Goal: Task Accomplishment & Management: Manage account settings

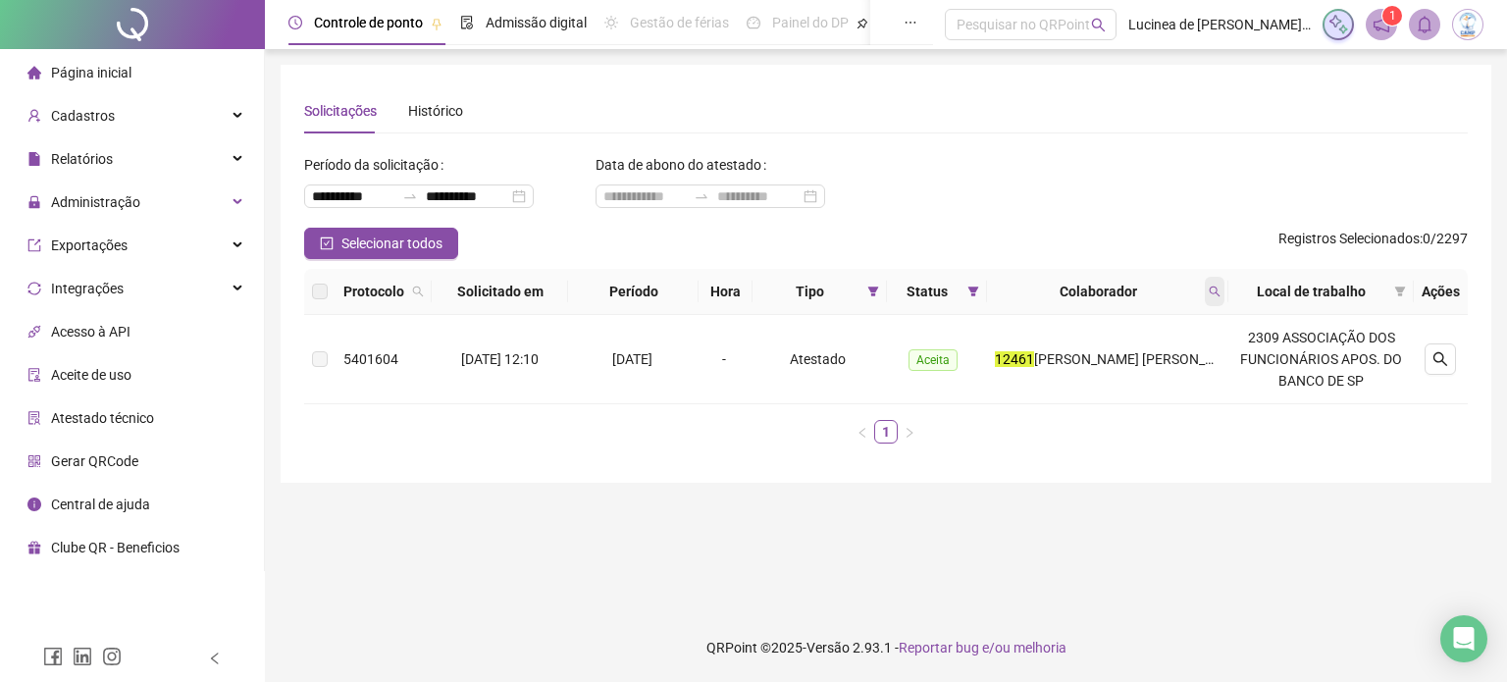
click at [1219, 289] on icon "search" at bounding box center [1215, 291] width 12 height 12
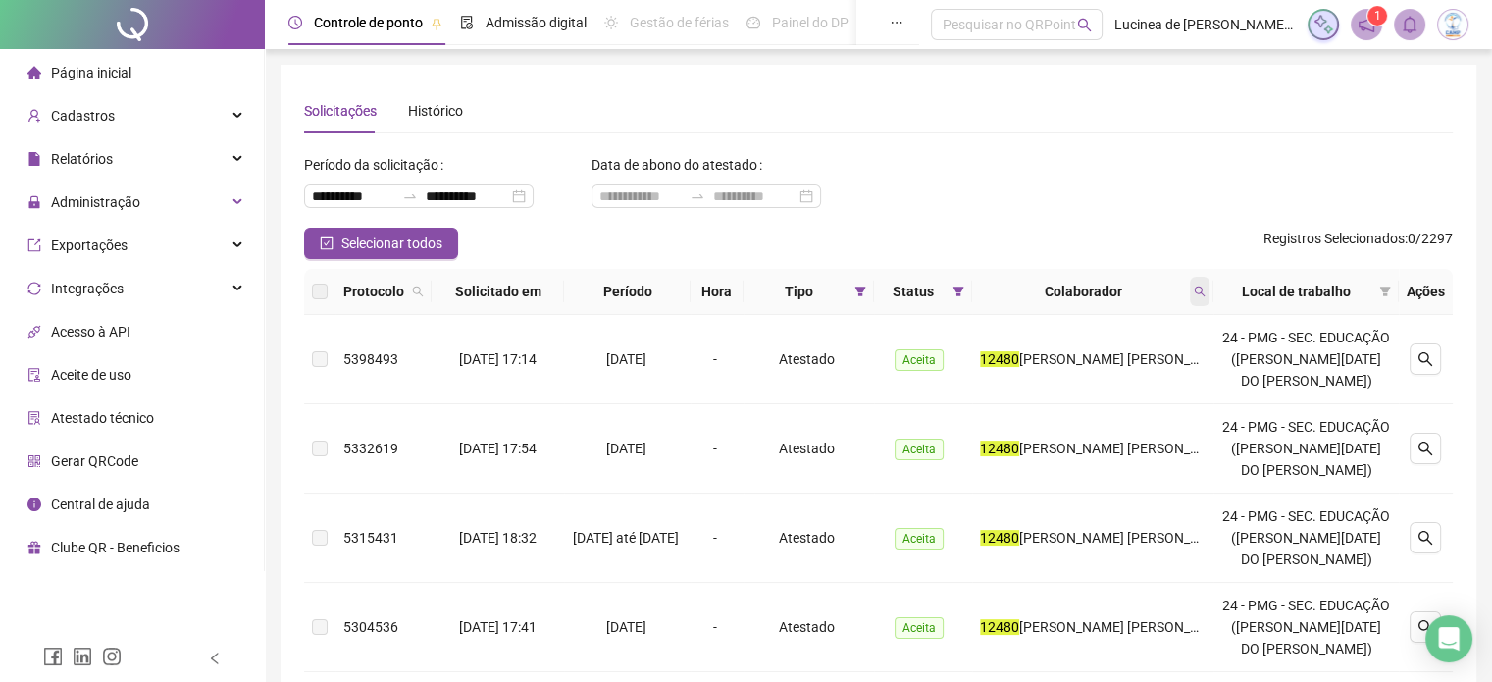
click at [1206, 288] on icon "search" at bounding box center [1200, 291] width 12 height 12
type input "*****"
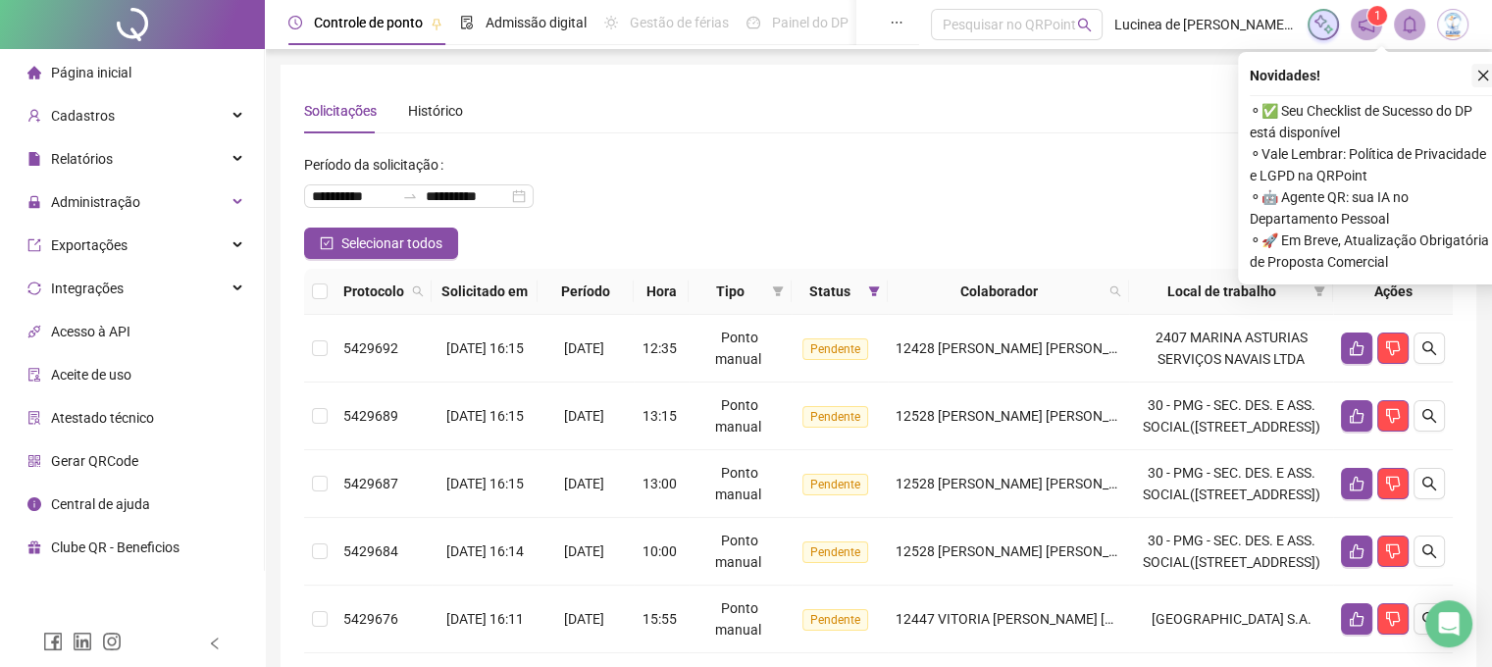
click at [1482, 73] on icon "close" at bounding box center [1483, 76] width 14 height 14
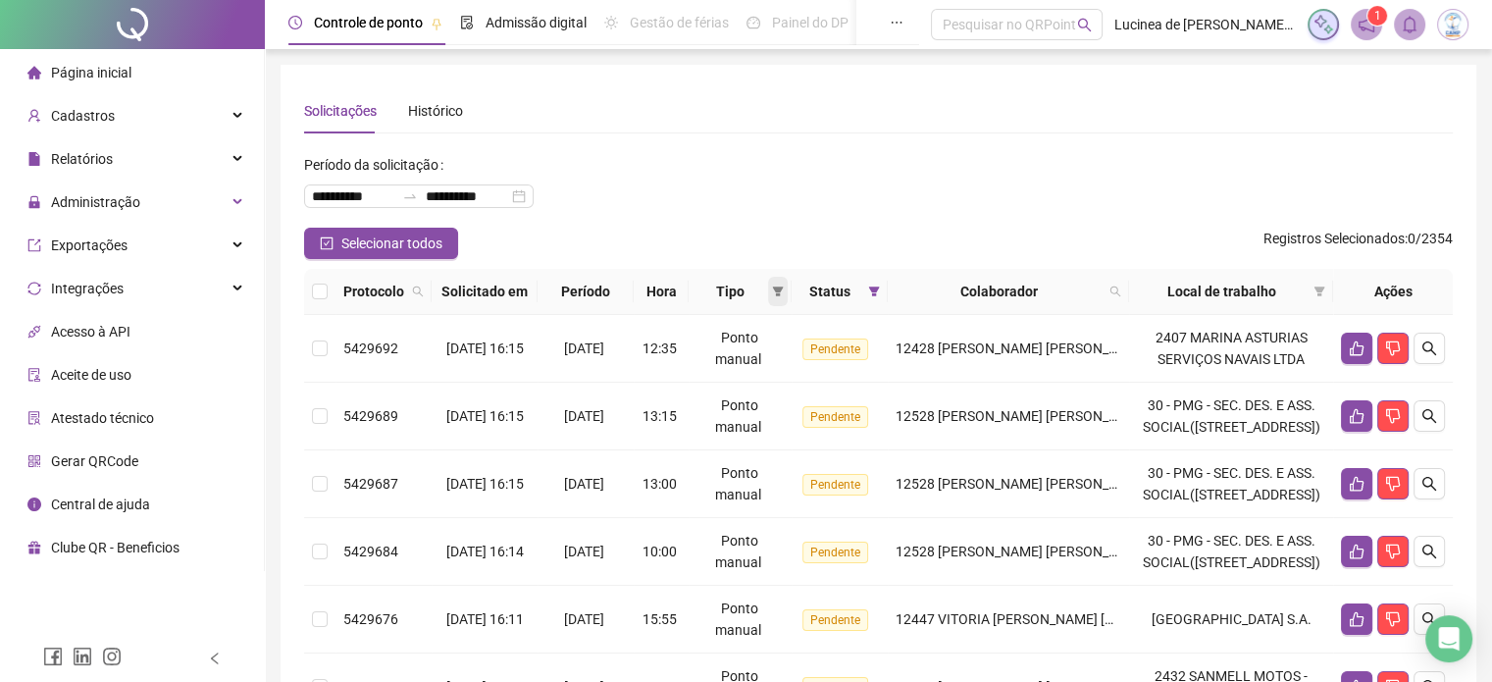
click at [783, 288] on icon "filter" at bounding box center [777, 291] width 11 height 10
click at [754, 370] on span "Atestado" at bounding box center [762, 361] width 110 height 22
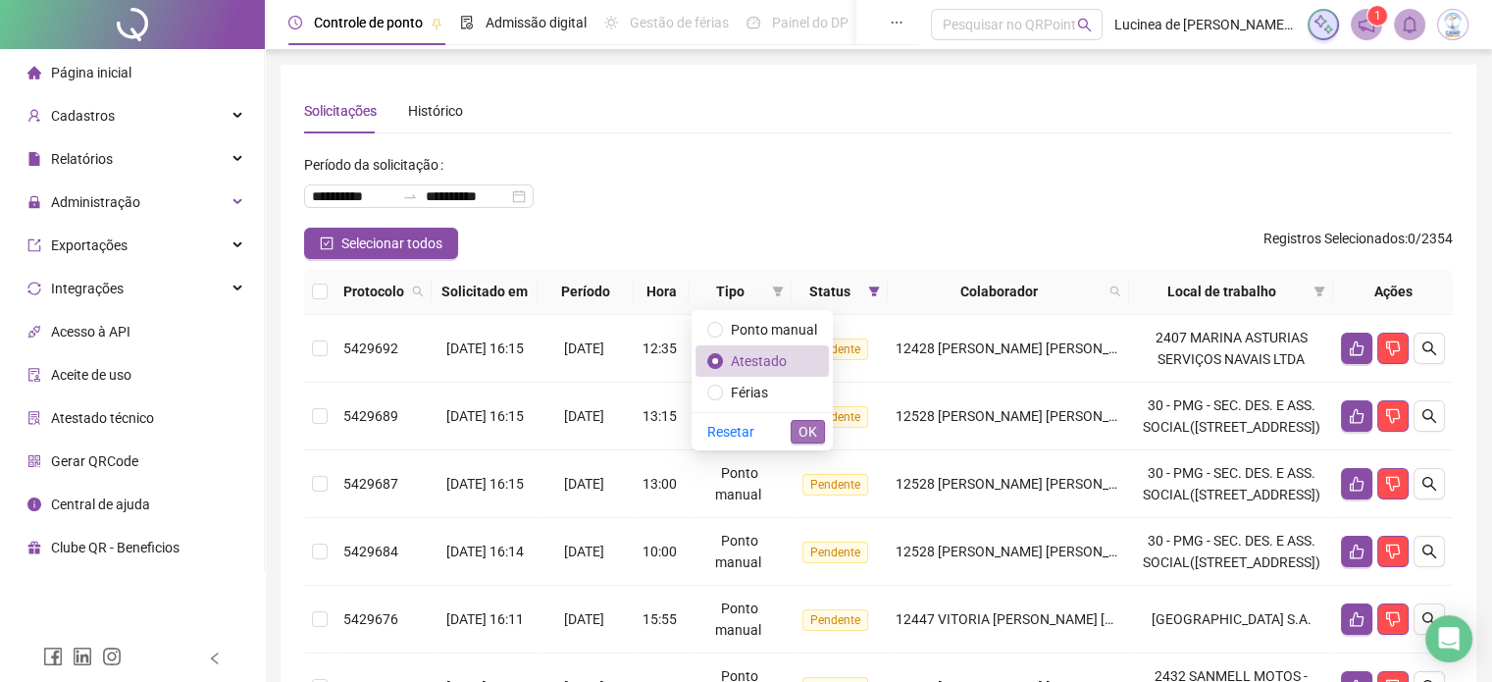
click at [802, 429] on span "OK" at bounding box center [808, 432] width 19 height 22
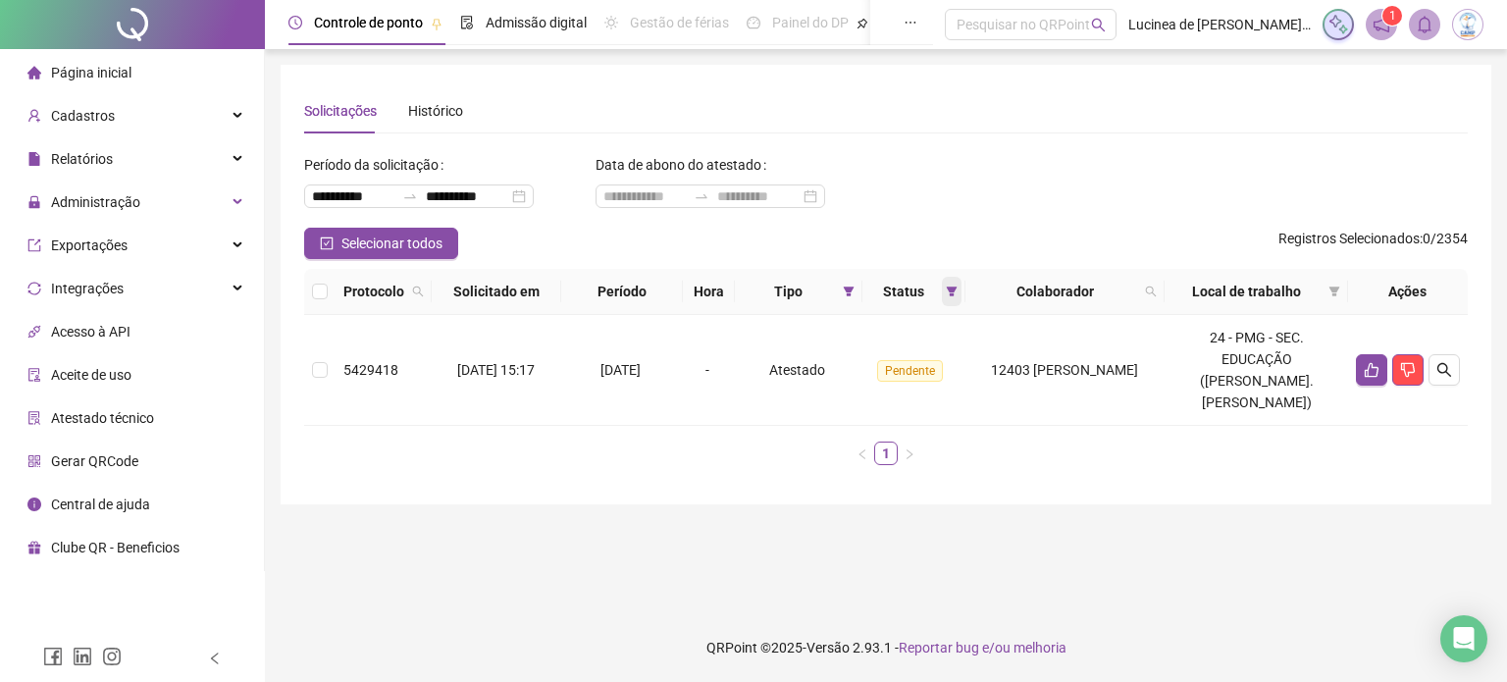
click at [960, 303] on span at bounding box center [952, 291] width 20 height 29
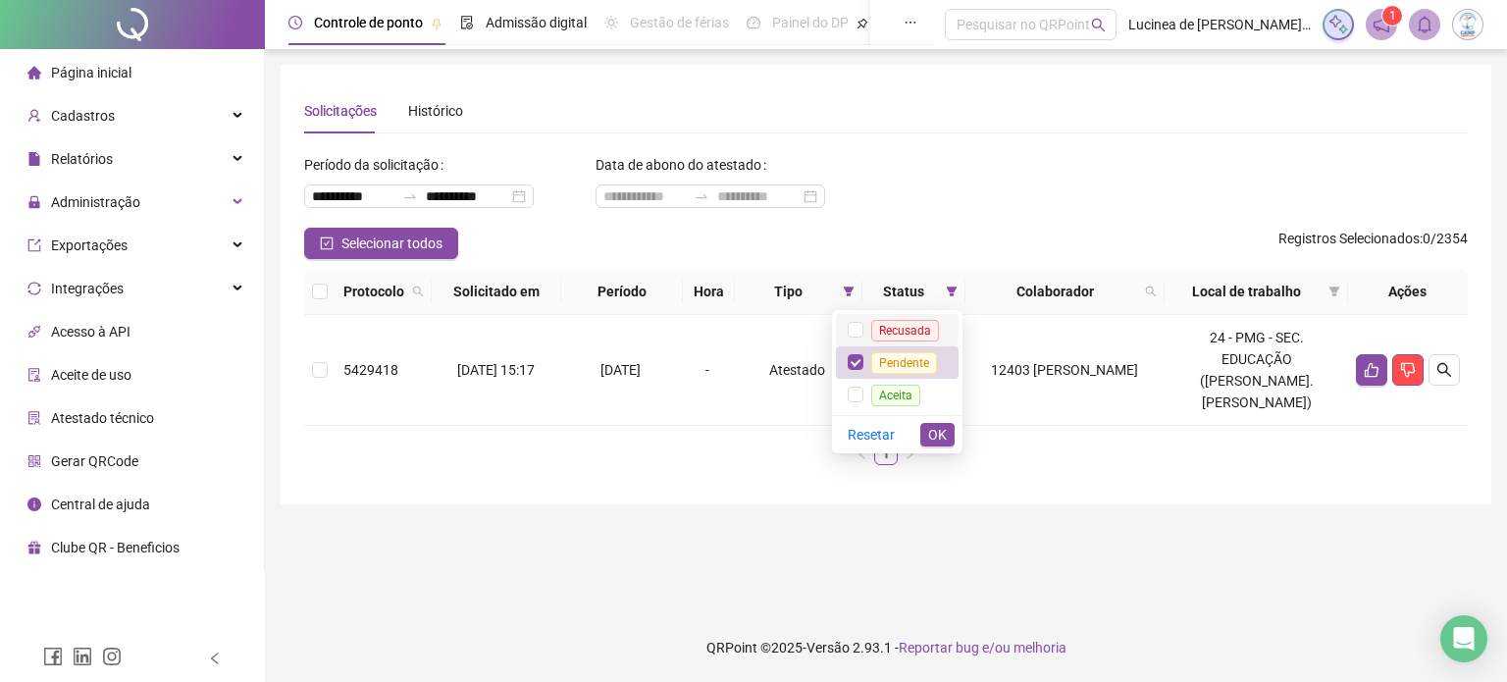
click at [848, 328] on li "Recusada" at bounding box center [897, 330] width 123 height 32
click at [867, 393] on span "Aceita" at bounding box center [895, 395] width 65 height 16
click at [939, 430] on span "OK" at bounding box center [937, 435] width 19 height 22
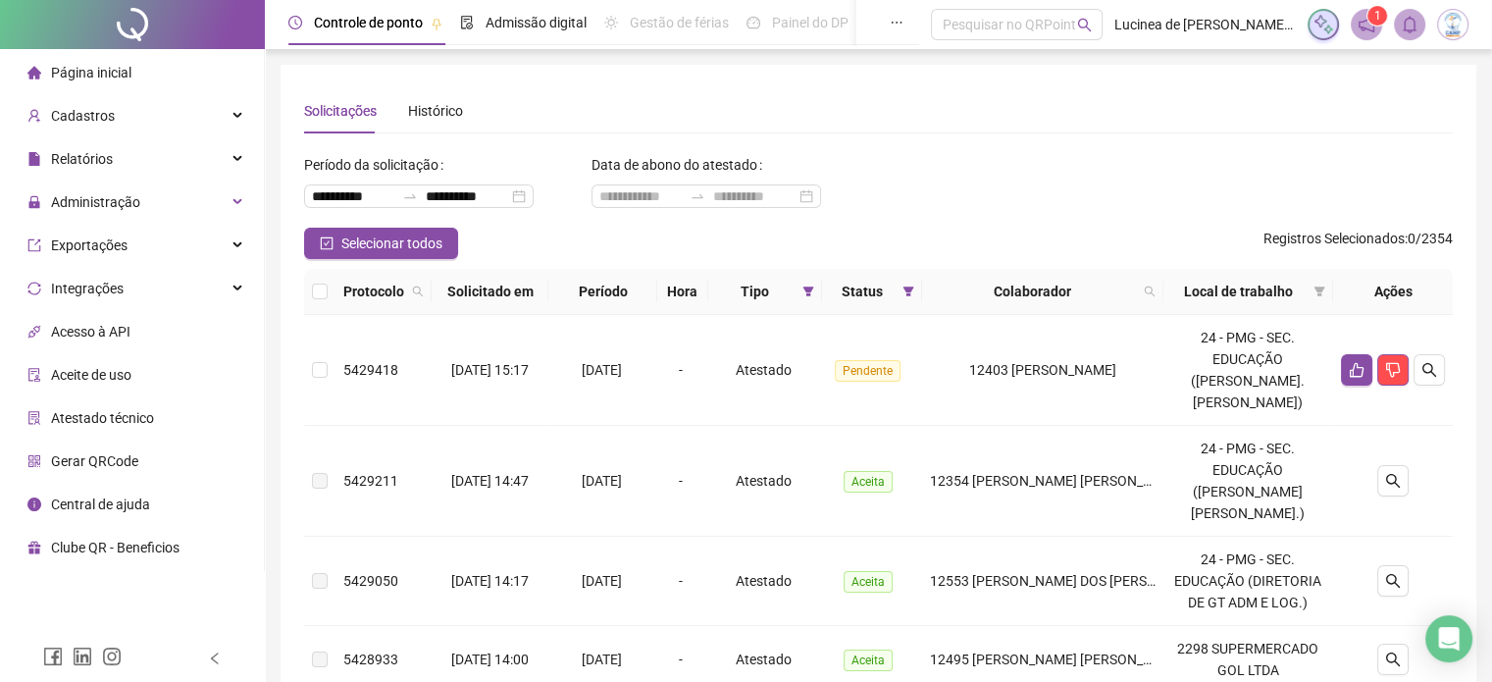
click at [1164, 295] on th "Colaborador" at bounding box center [1042, 292] width 241 height 46
click at [1156, 295] on icon "search" at bounding box center [1150, 291] width 12 height 12
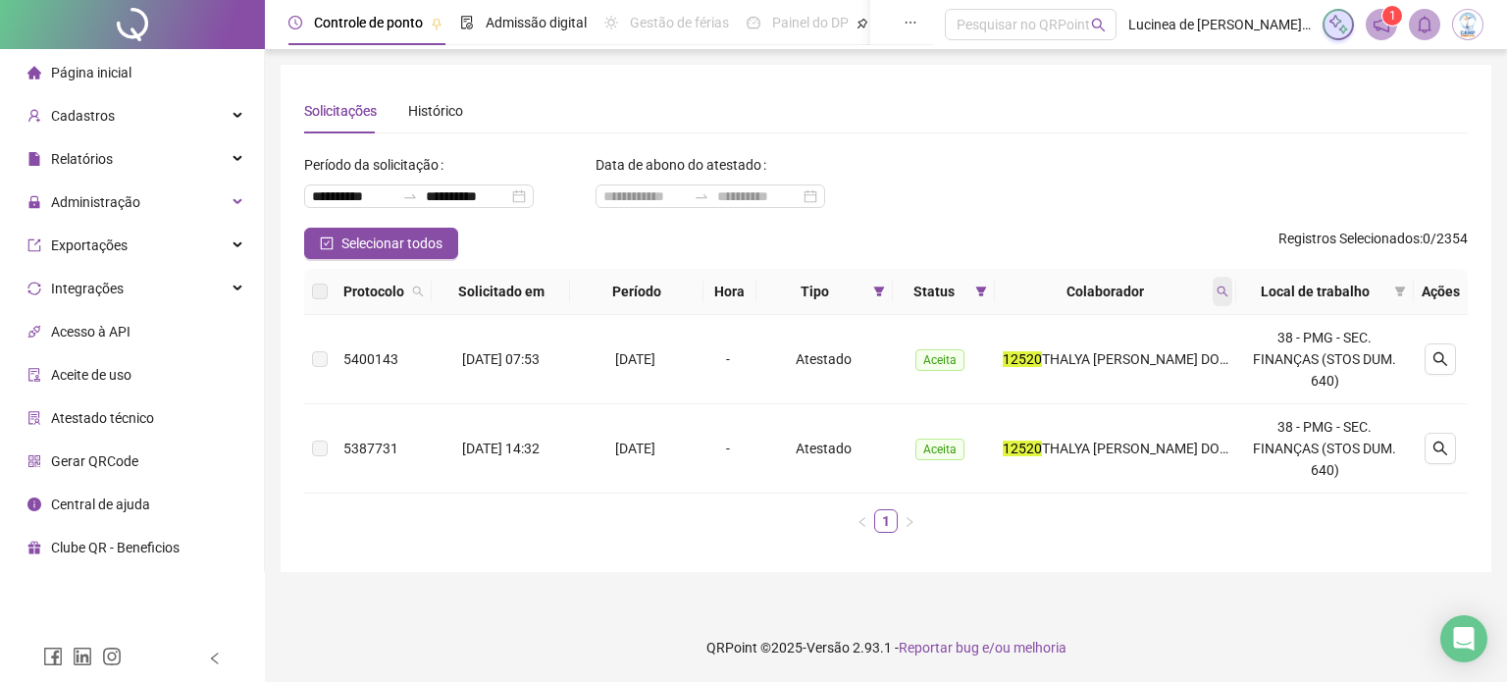
click at [1219, 295] on icon "search" at bounding box center [1222, 291] width 12 height 12
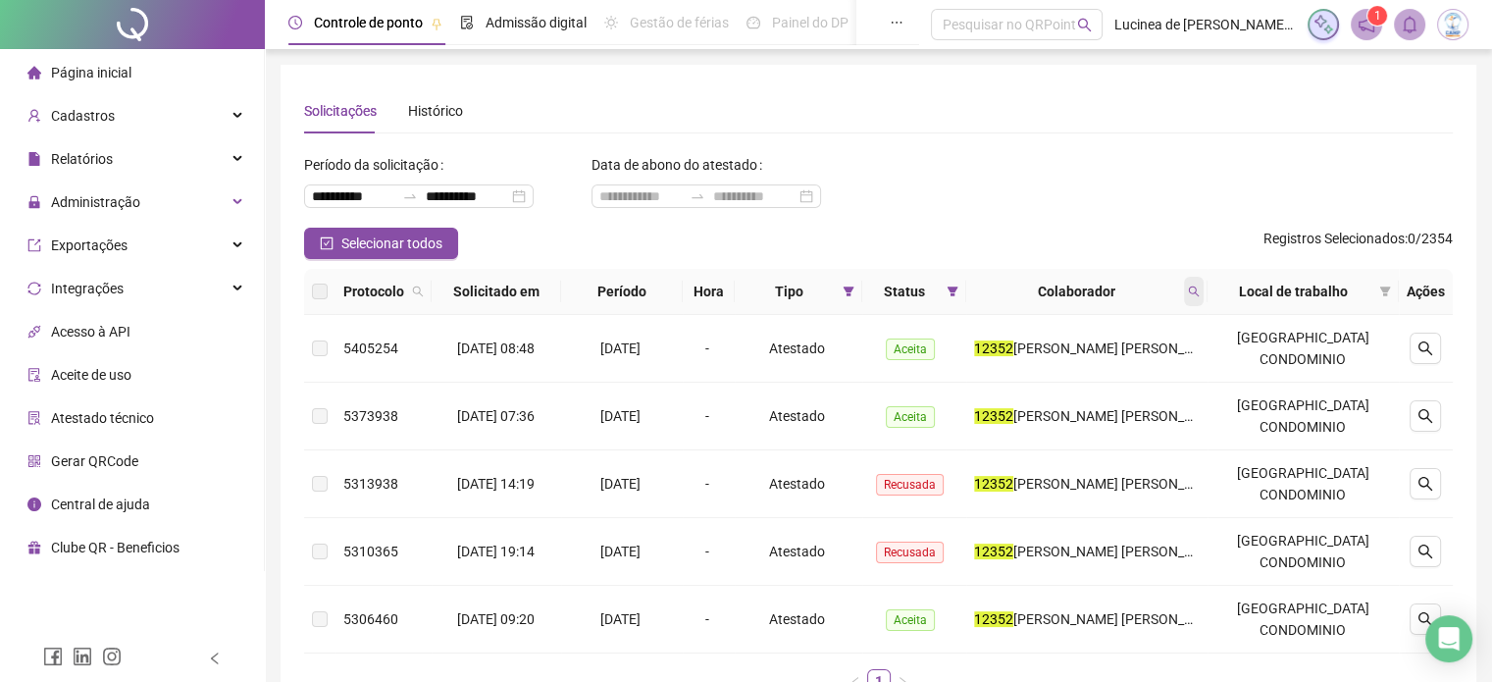
click at [1200, 295] on icon "search" at bounding box center [1194, 291] width 12 height 12
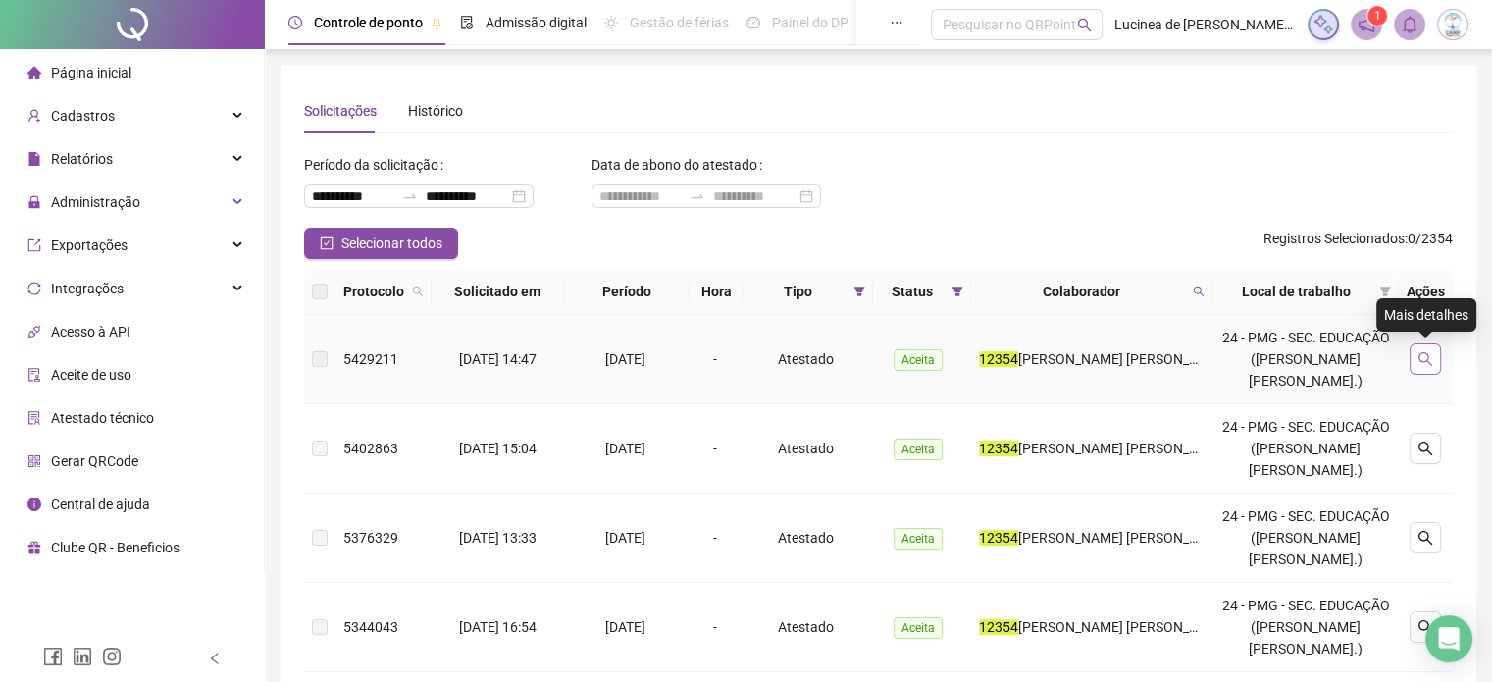
click at [1422, 355] on icon "search" at bounding box center [1426, 359] width 16 height 16
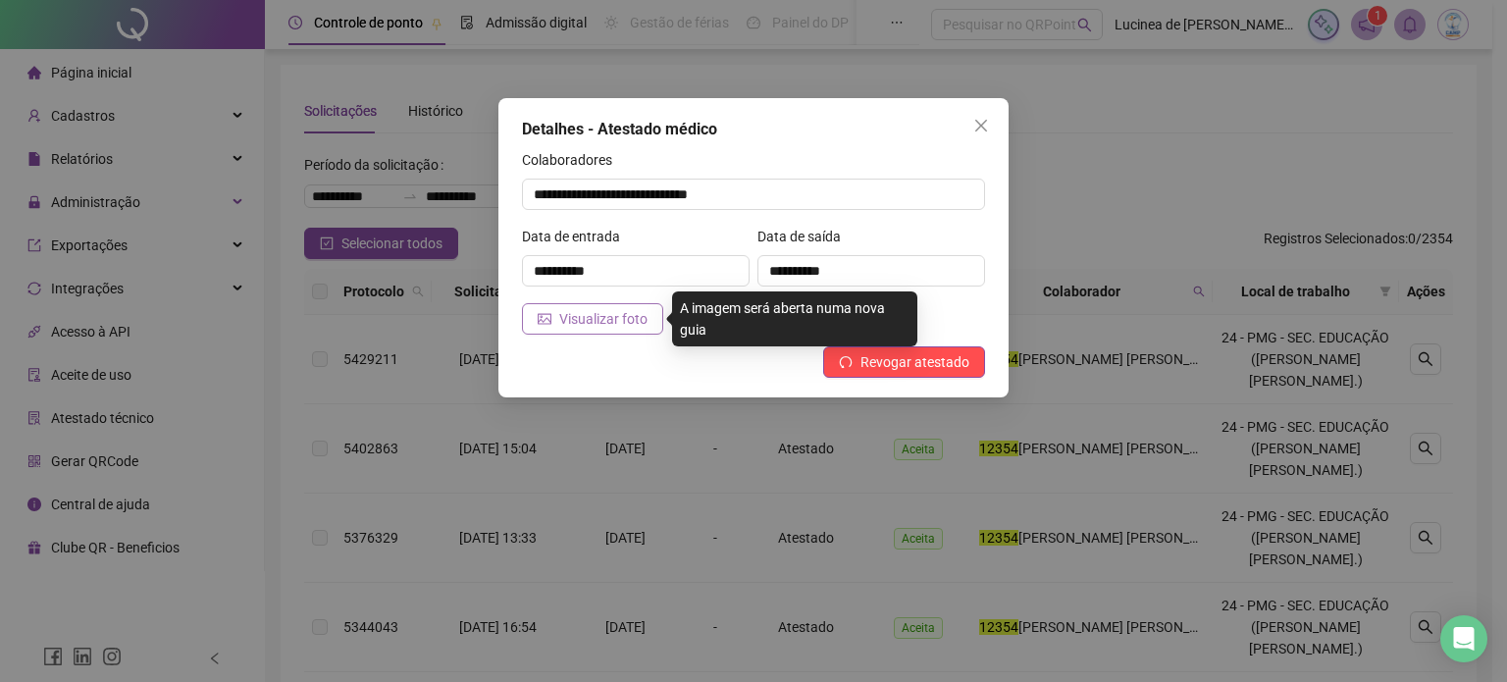
click at [555, 319] on button "Visualizar foto" at bounding box center [592, 318] width 141 height 31
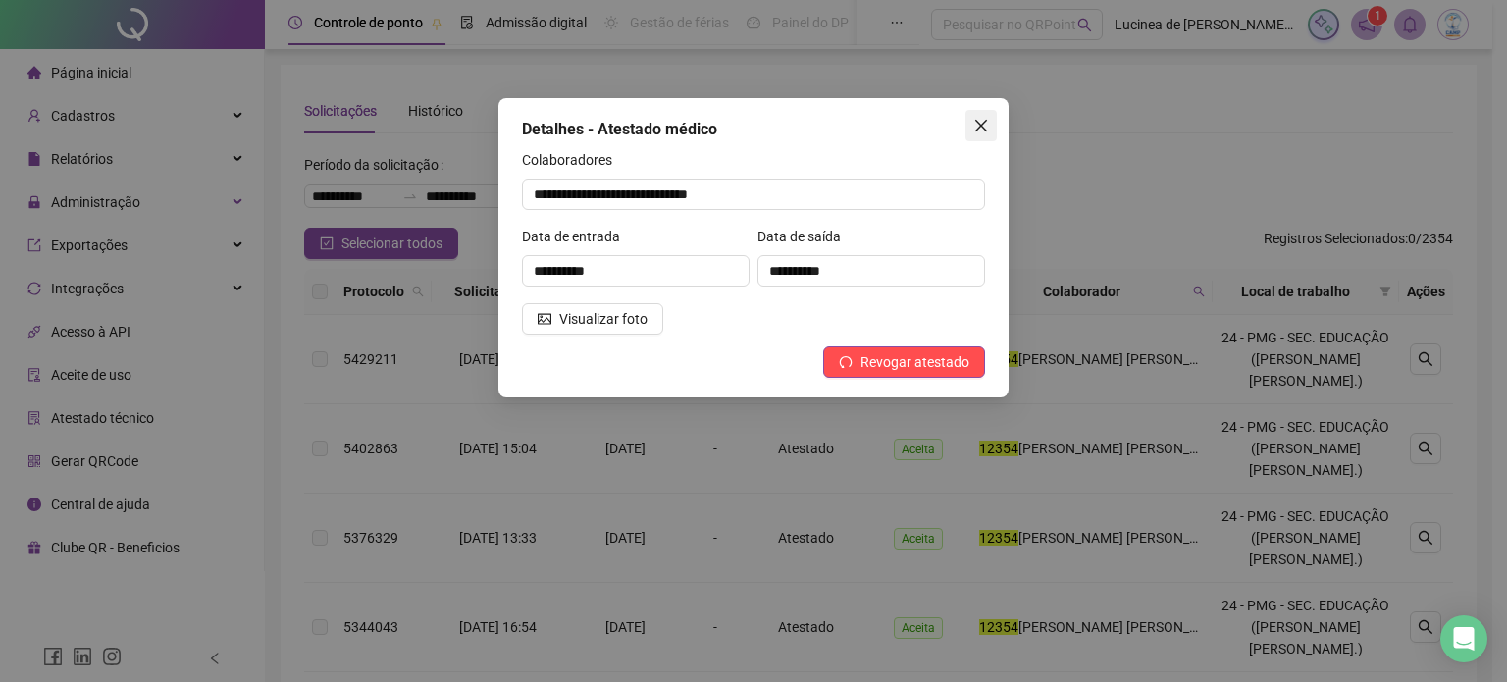
click at [981, 128] on icon "close" at bounding box center [981, 126] width 16 height 16
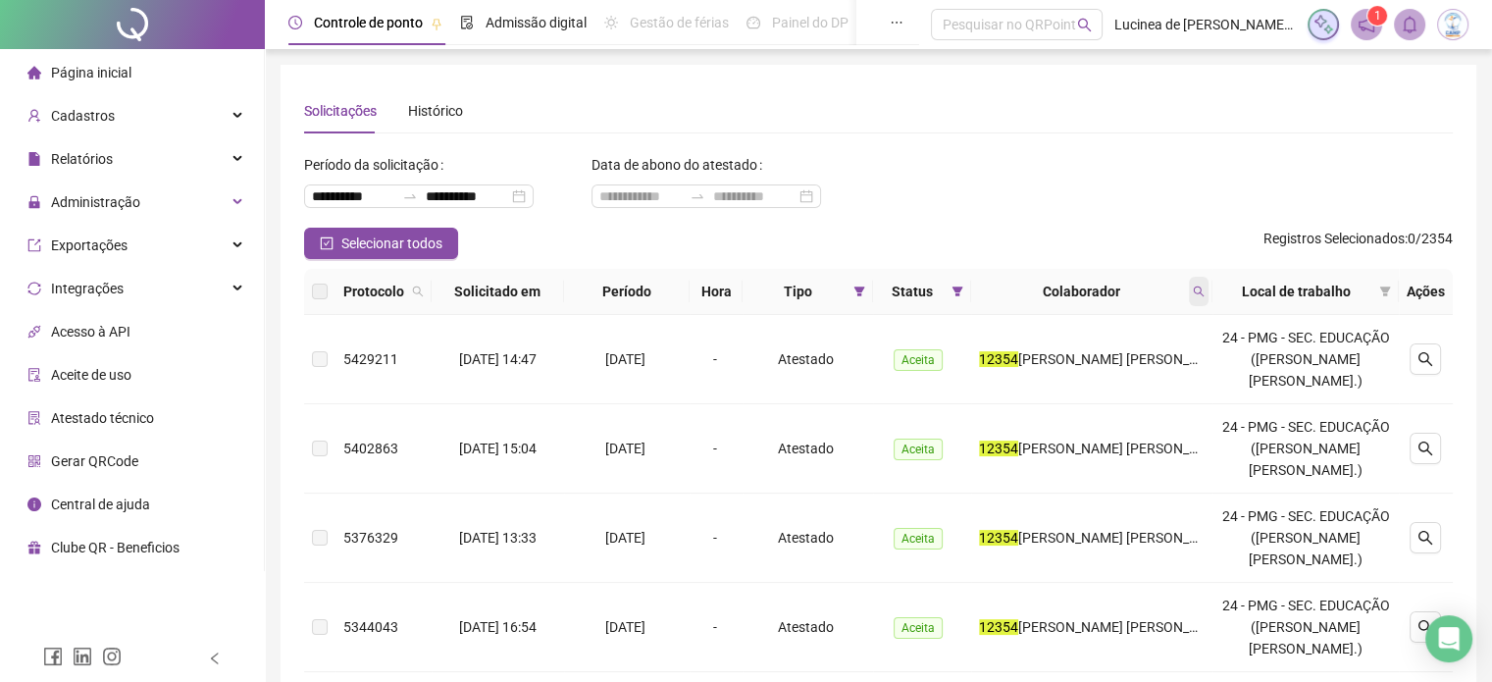
click at [1205, 287] on icon "search" at bounding box center [1199, 291] width 12 height 12
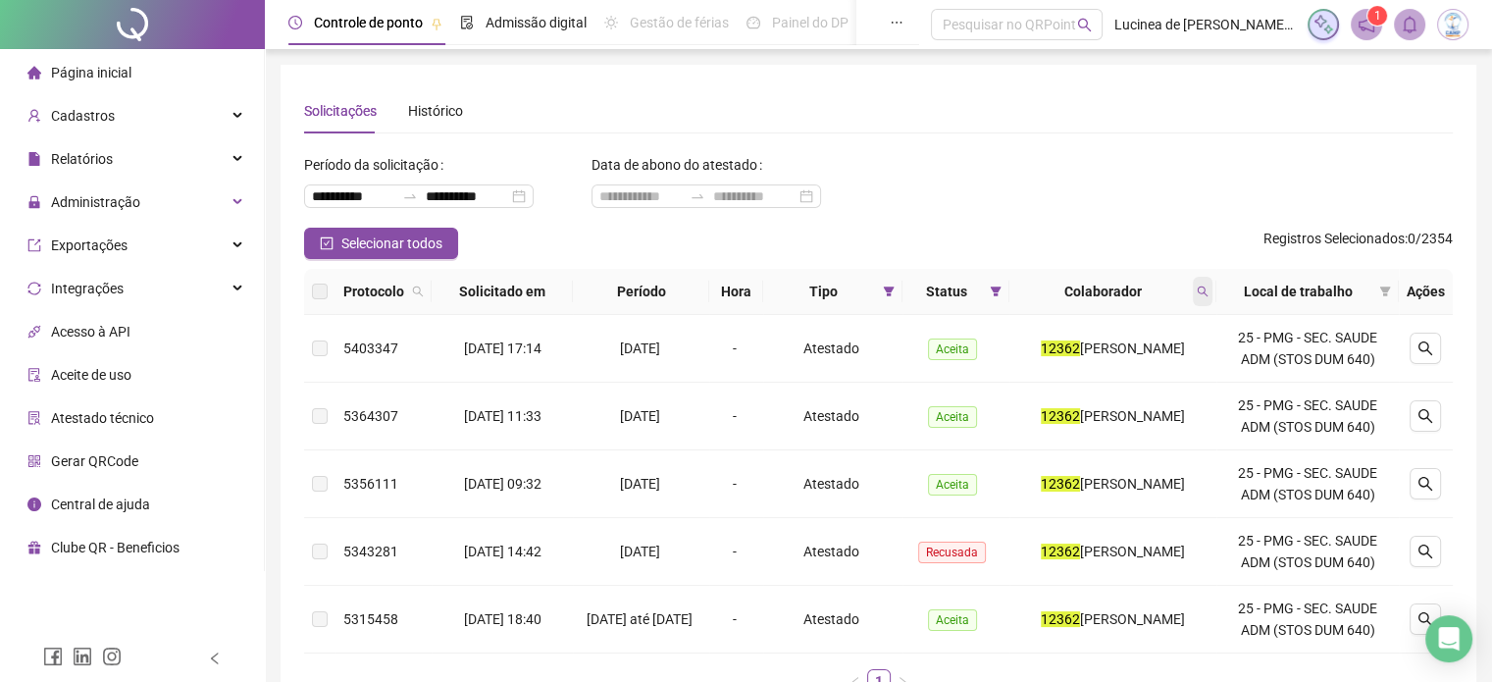
click at [1208, 289] on icon "search" at bounding box center [1202, 291] width 11 height 11
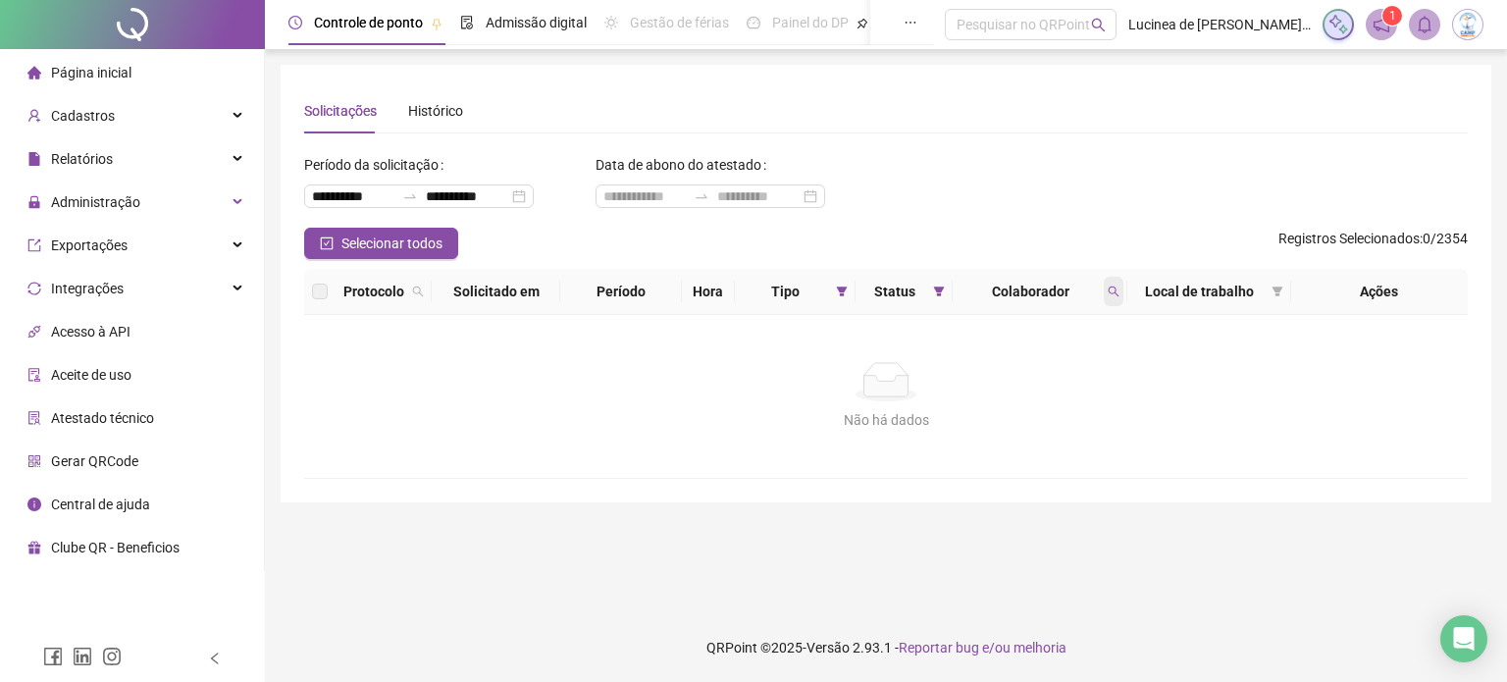
click at [1121, 285] on span at bounding box center [1114, 291] width 20 height 29
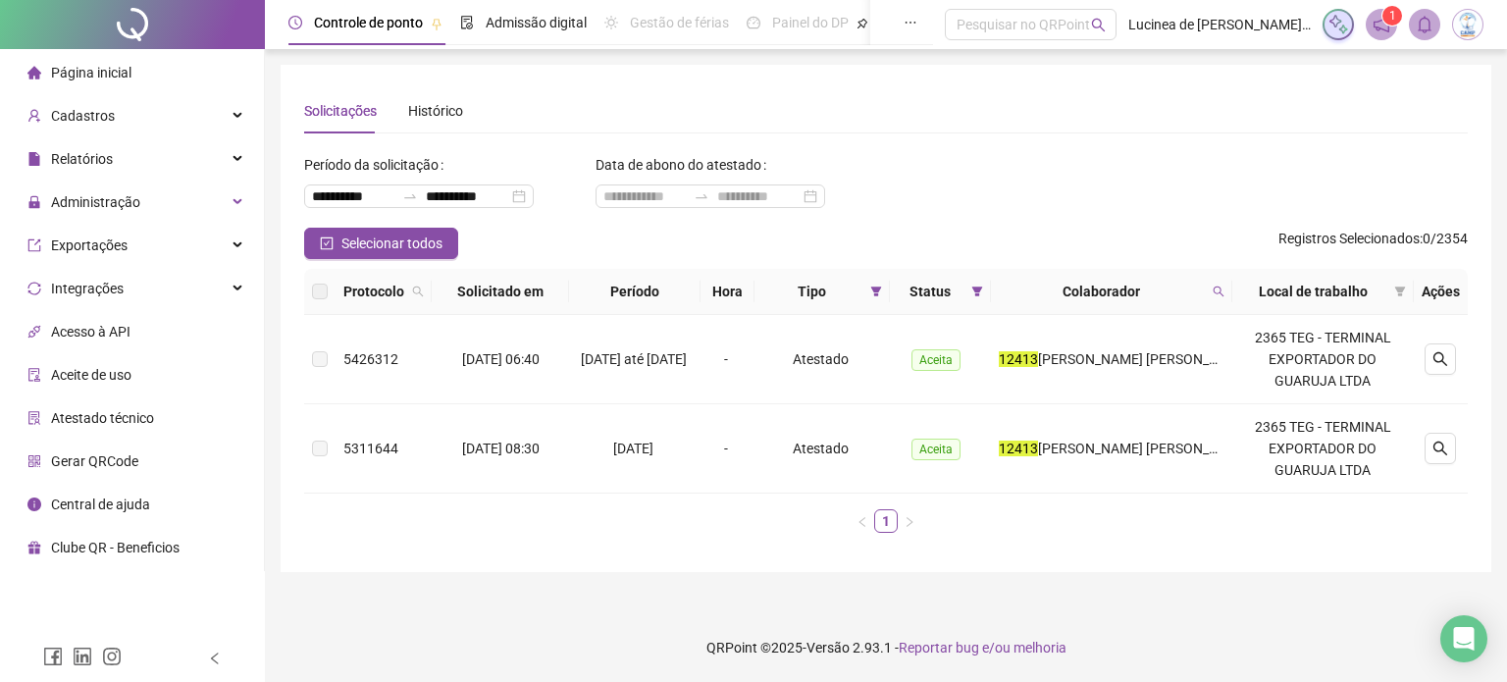
click at [1205, 282] on div "Colaborador" at bounding box center [1112, 292] width 226 height 22
click at [1213, 285] on icon "search" at bounding box center [1219, 291] width 12 height 12
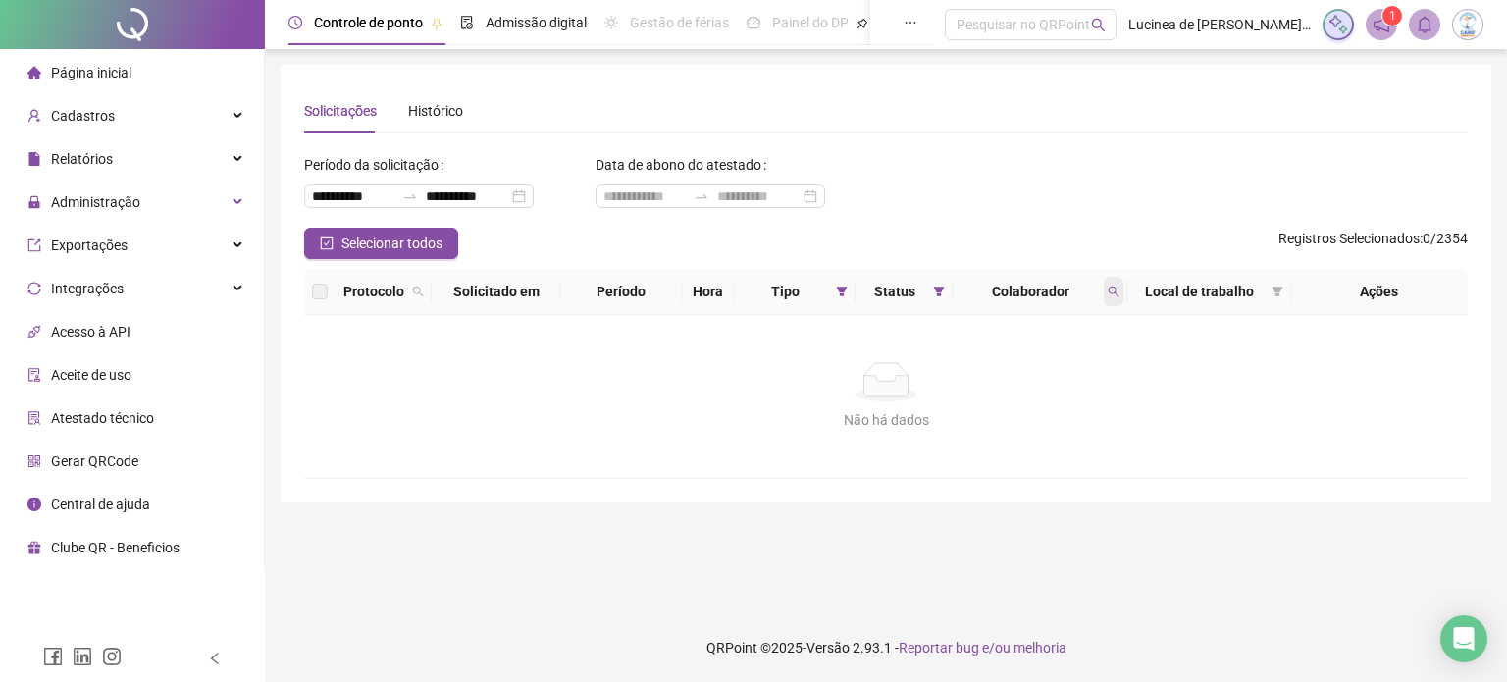
click at [1106, 295] on span at bounding box center [1114, 291] width 20 height 29
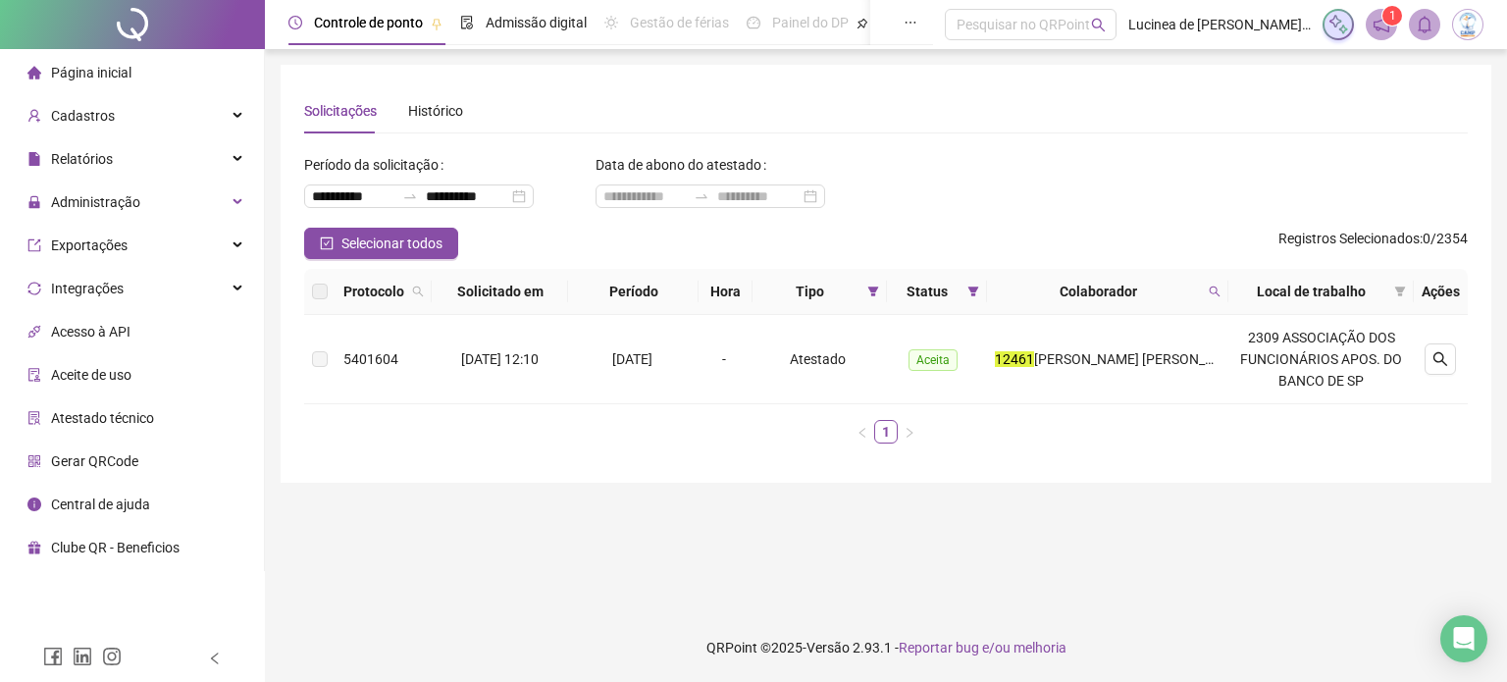
click at [1209, 276] on th "Colaborador" at bounding box center [1107, 292] width 241 height 46
click at [1215, 285] on icon "search" at bounding box center [1215, 291] width 12 height 12
type input "*****"
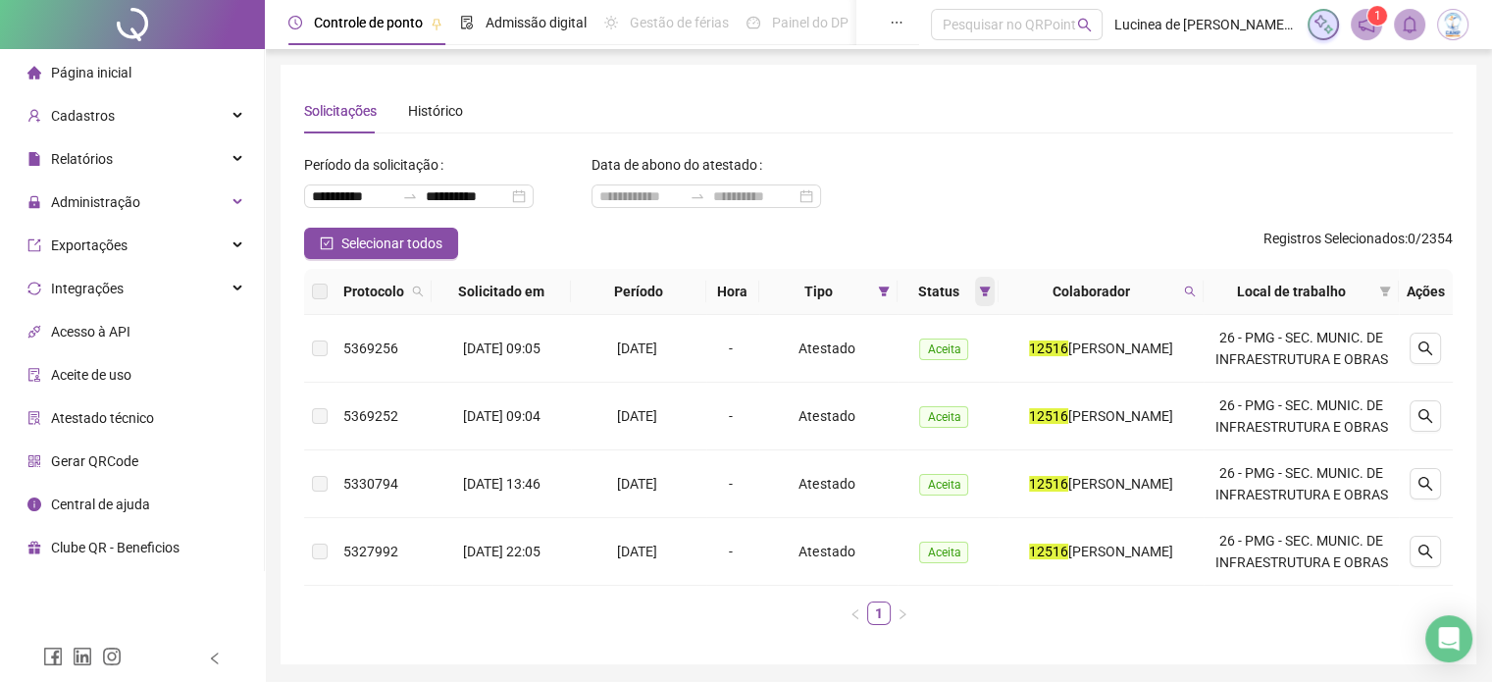
click at [985, 285] on icon "filter" at bounding box center [985, 291] width 12 height 12
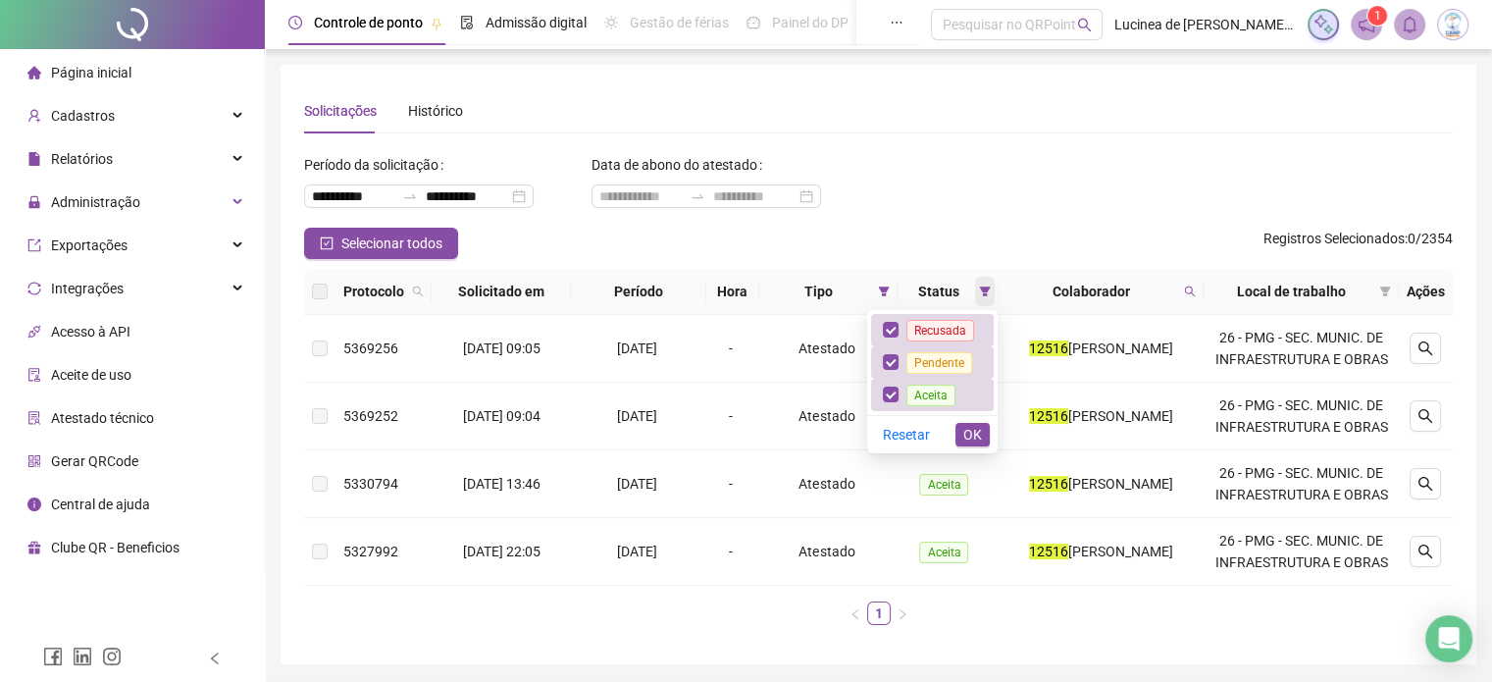
click at [985, 285] on icon "filter" at bounding box center [985, 291] width 12 height 12
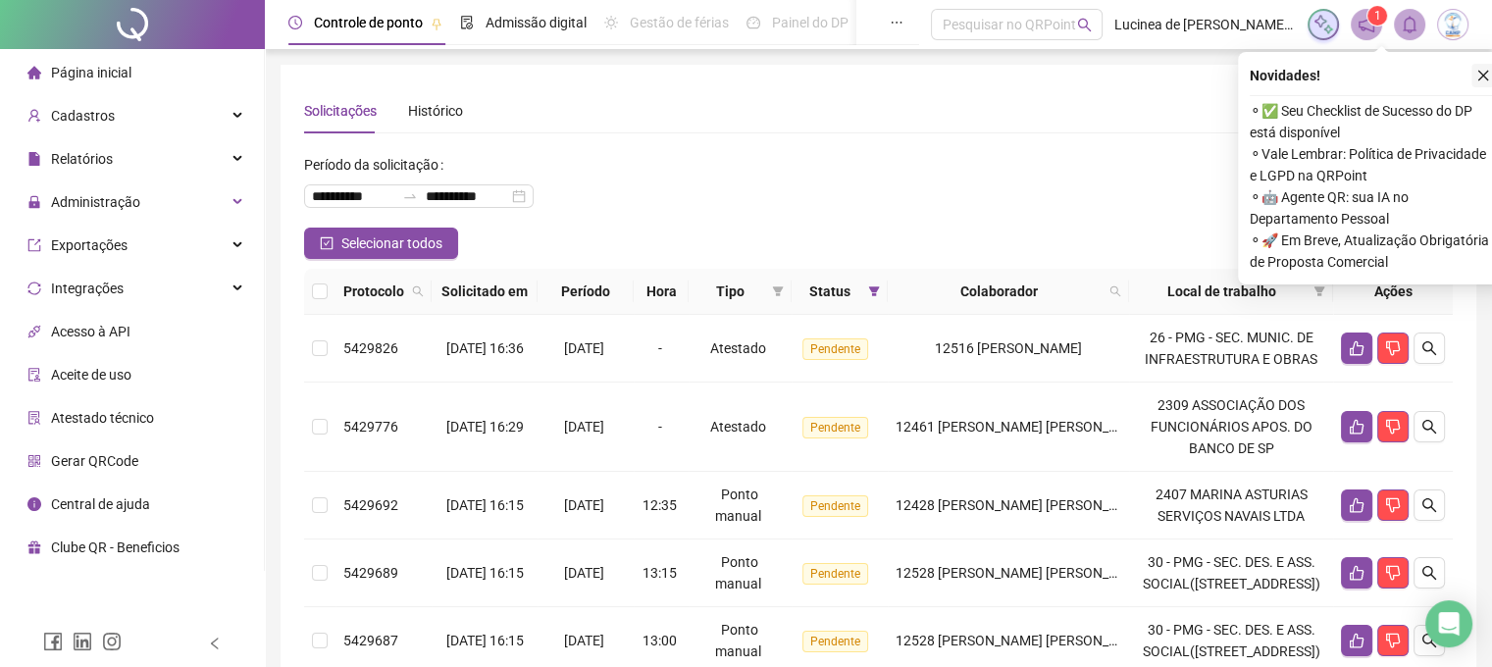
click at [1484, 69] on icon "close" at bounding box center [1483, 76] width 14 height 14
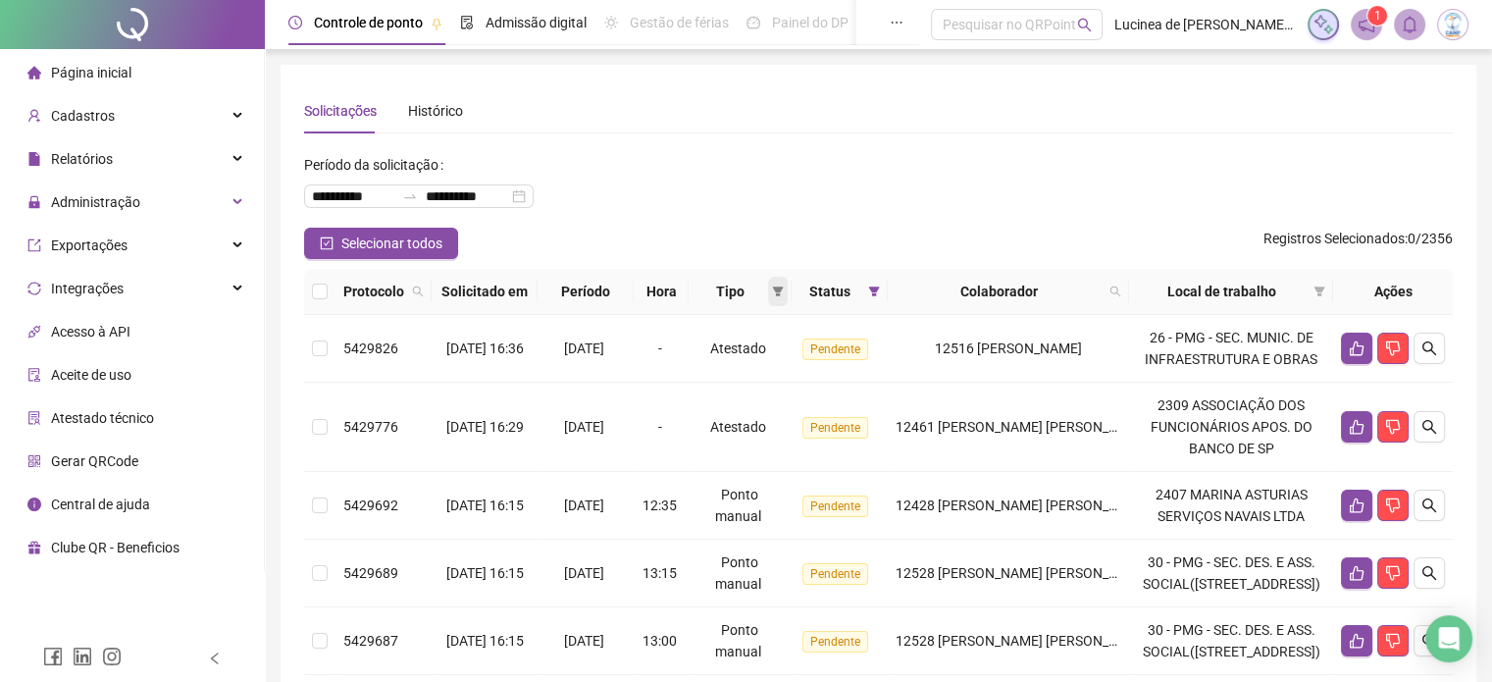
click at [784, 285] on icon "filter" at bounding box center [778, 291] width 12 height 12
click at [782, 369] on span "Atestado" at bounding box center [756, 361] width 110 height 22
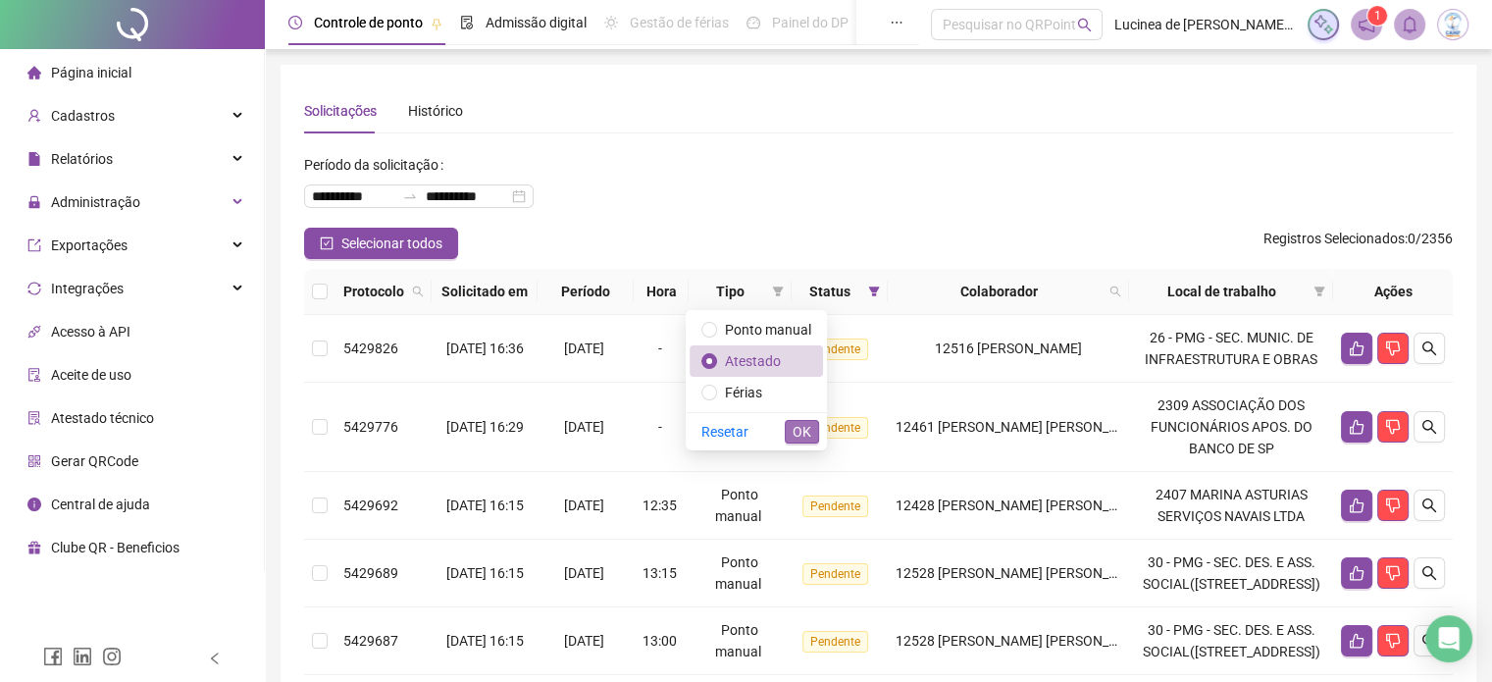
click at [800, 431] on span "OK" at bounding box center [802, 432] width 19 height 22
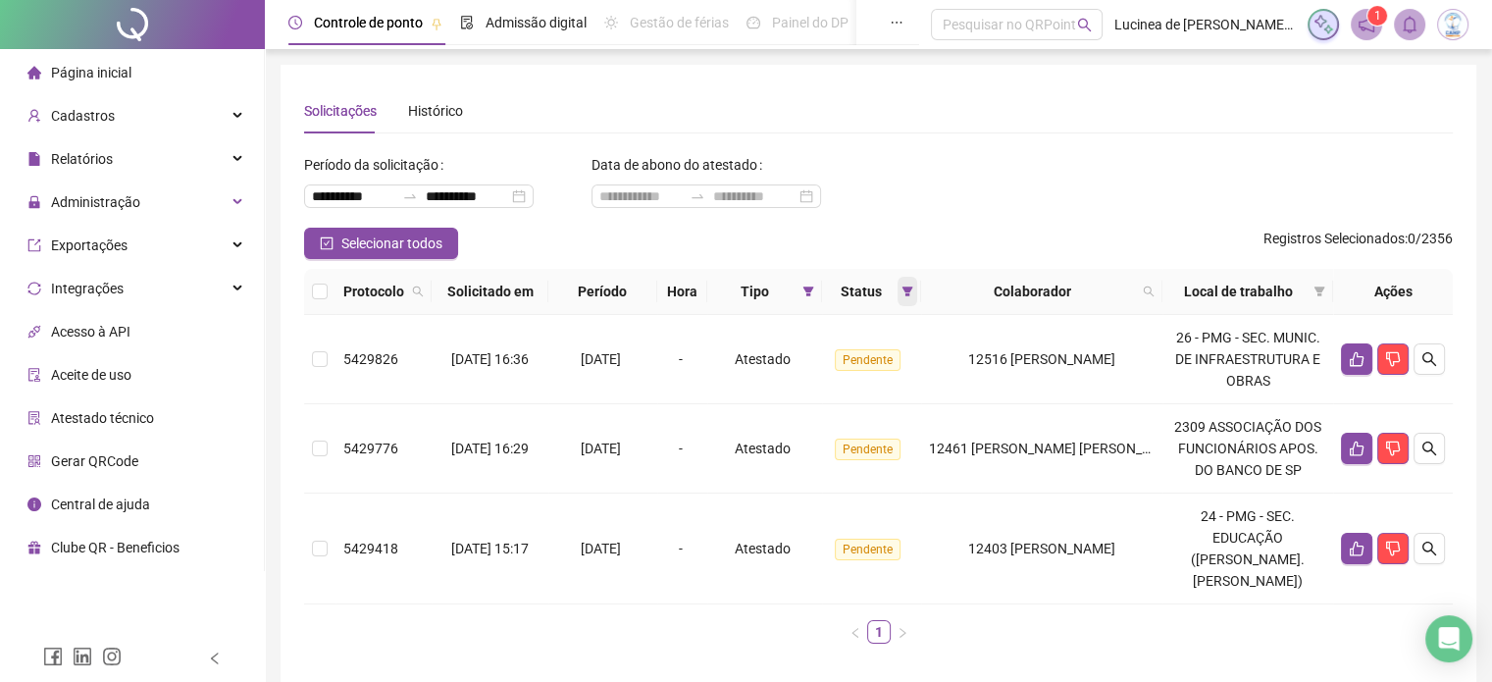
click at [910, 304] on span at bounding box center [908, 291] width 20 height 29
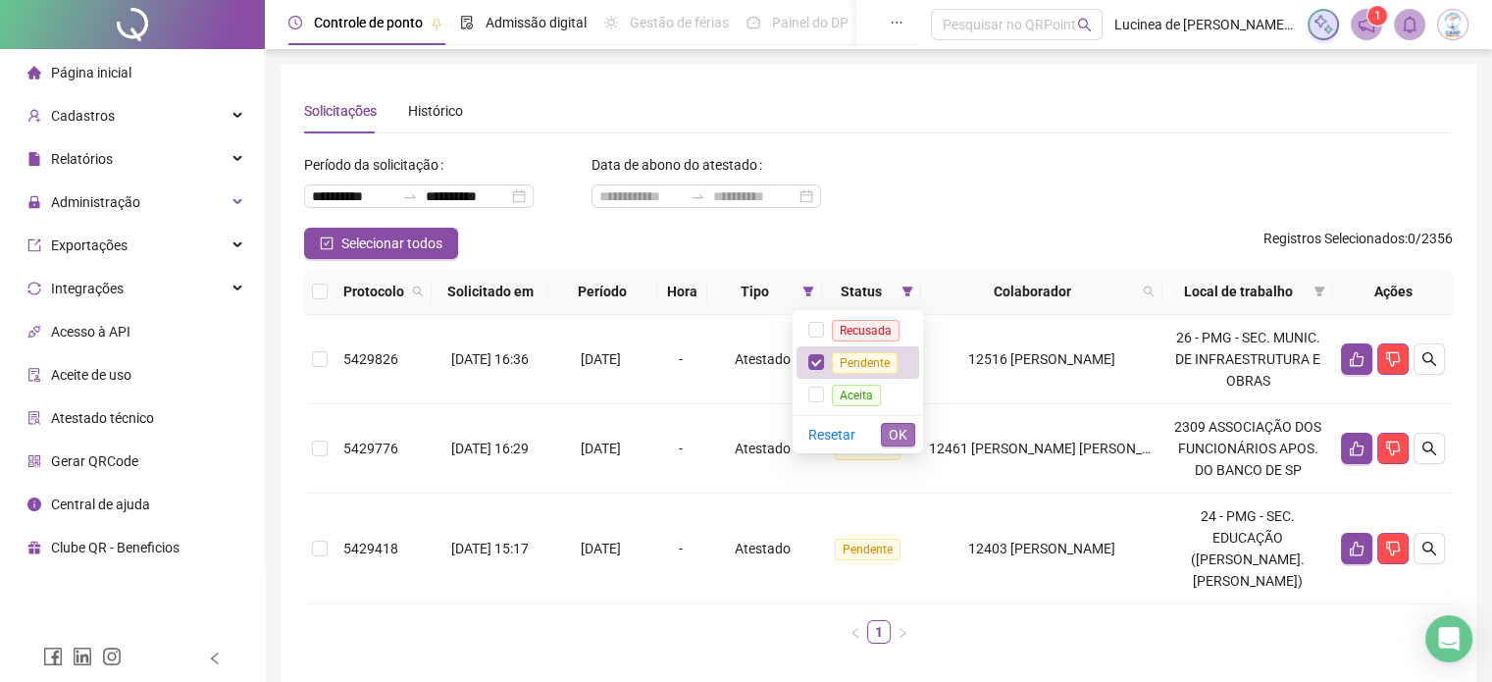
click at [896, 439] on span "OK" at bounding box center [898, 435] width 19 height 22
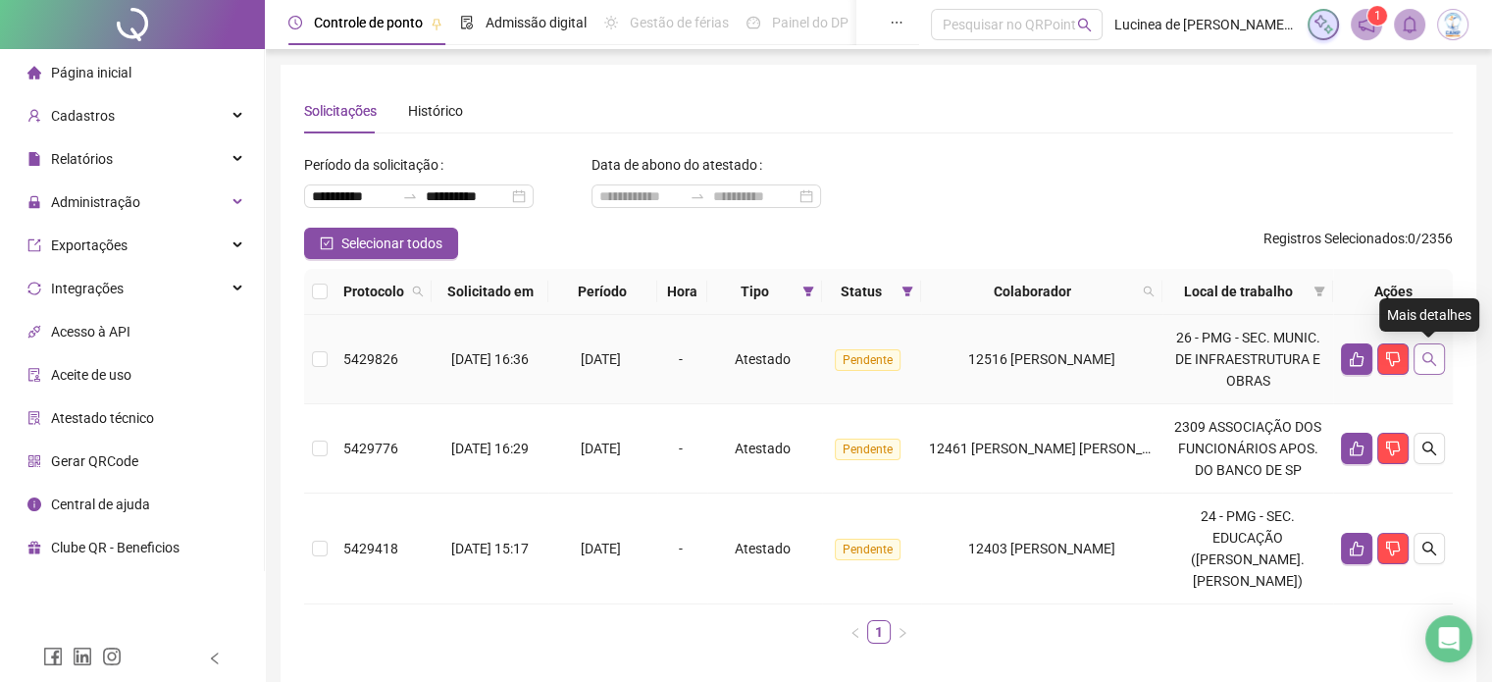
click at [1432, 365] on icon "search" at bounding box center [1430, 359] width 16 height 16
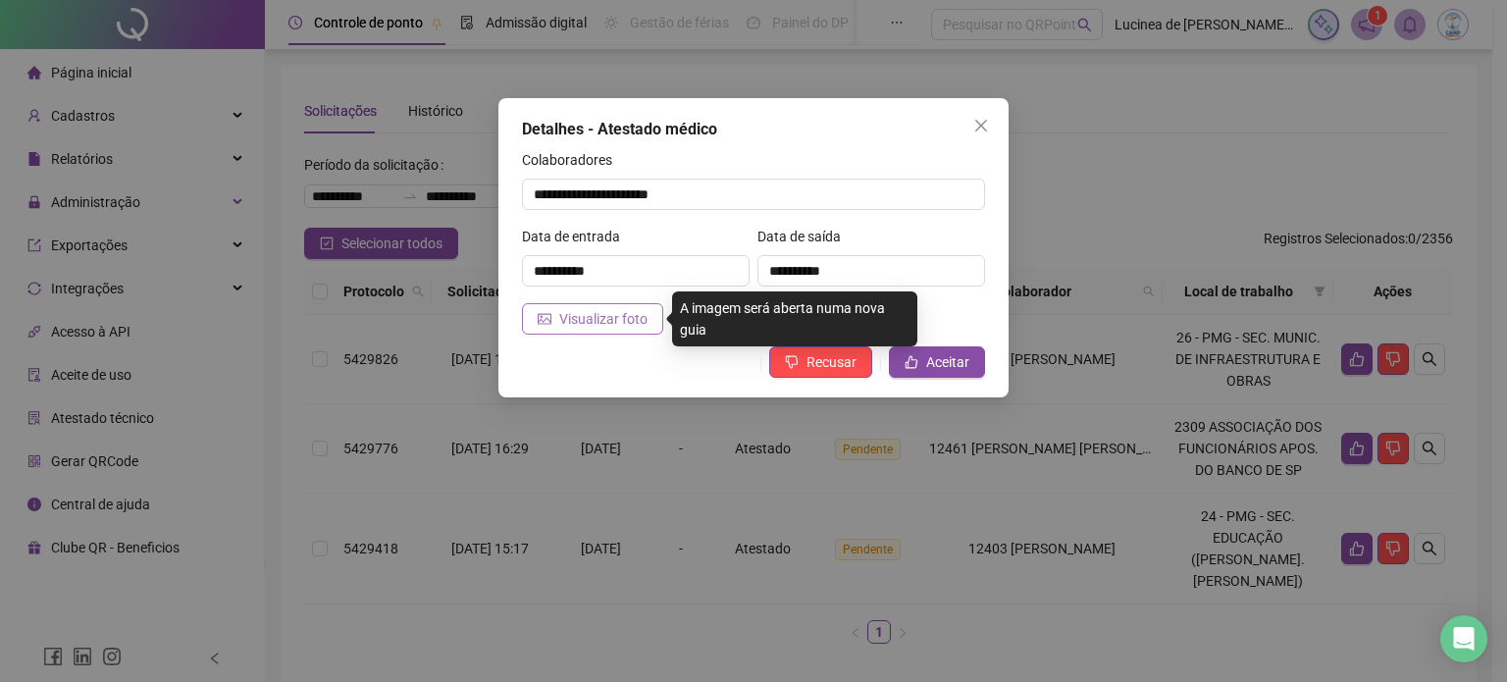
click at [620, 313] on span "Visualizar foto" at bounding box center [603, 319] width 88 height 22
